Goal: Information Seeking & Learning: Learn about a topic

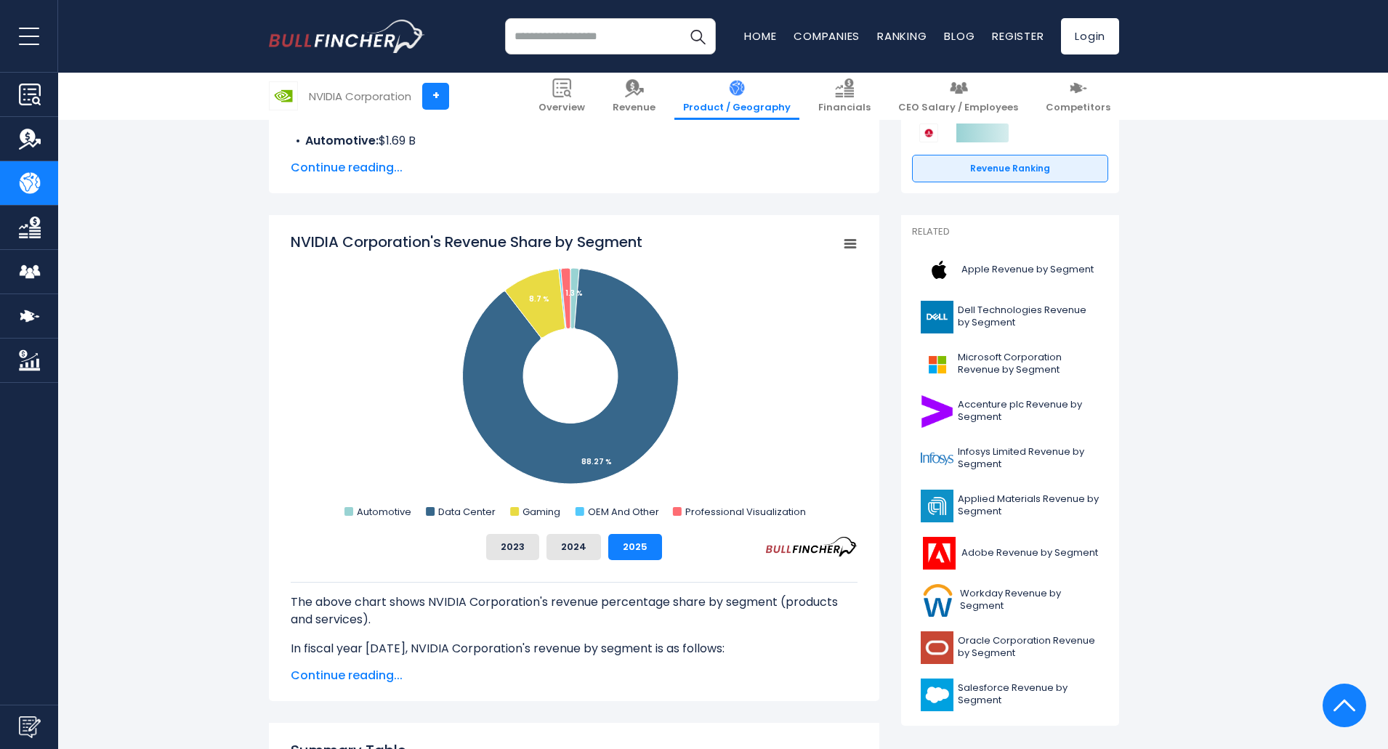
scroll to position [291, 0]
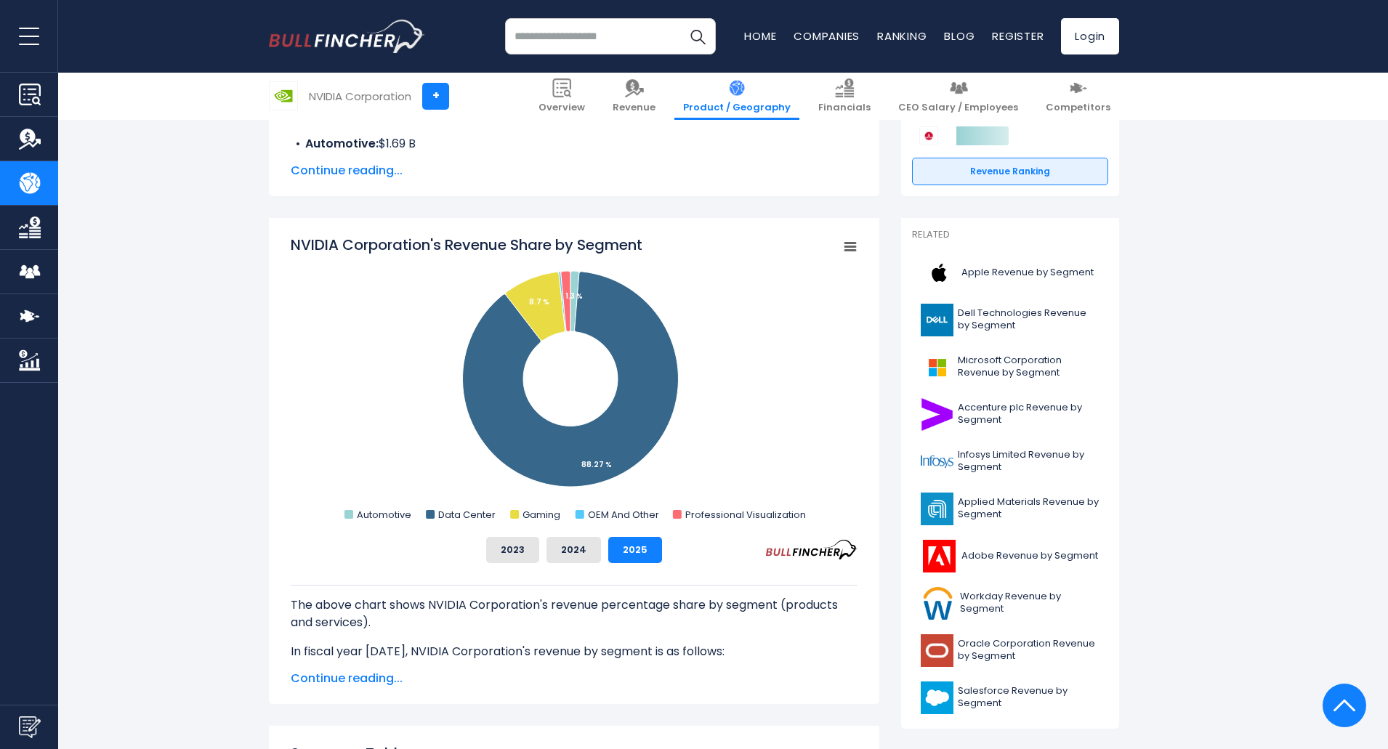
click at [855, 249] on rect "NVIDIA Corporation's Revenue Share by Segment" at bounding box center [850, 247] width 20 height 20
click at [816, 297] on li "Print chart" at bounding box center [801, 293] width 106 height 20
click at [341, 239] on tspan "NVIDIA Corporation's Revenue Share by Segment" at bounding box center [467, 245] width 352 height 20
drag, startPoint x: 290, startPoint y: 248, endPoint x: 339, endPoint y: 254, distance: 49.0
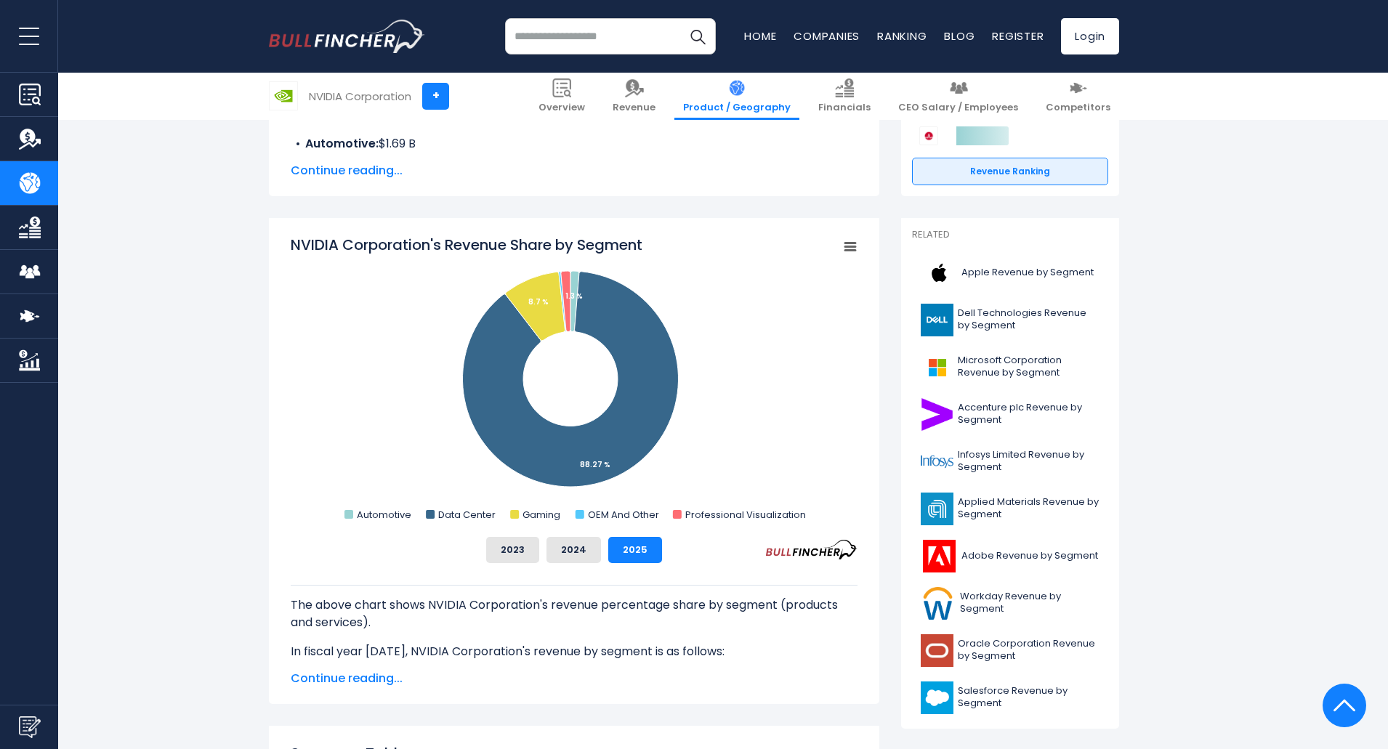
click at [339, 254] on div "NVIDIA Corporation's Revenue Share by Segment Created with Highcharts 12.1.2 Ch…" at bounding box center [574, 461] width 610 height 486
drag, startPoint x: 644, startPoint y: 248, endPoint x: 607, endPoint y: 251, distance: 37.9
click at [607, 250] on tspan "NVIDIA Corporation's Revenue Share by Segment" at bounding box center [467, 245] width 352 height 20
